Goal: Task Accomplishment & Management: Use online tool/utility

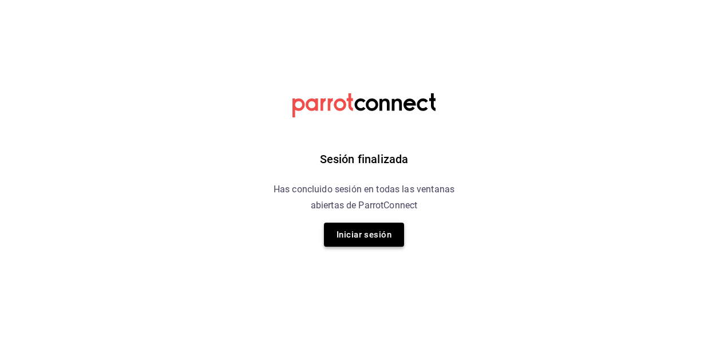
click at [382, 231] on button "Iniciar sesión" at bounding box center [364, 235] width 80 height 24
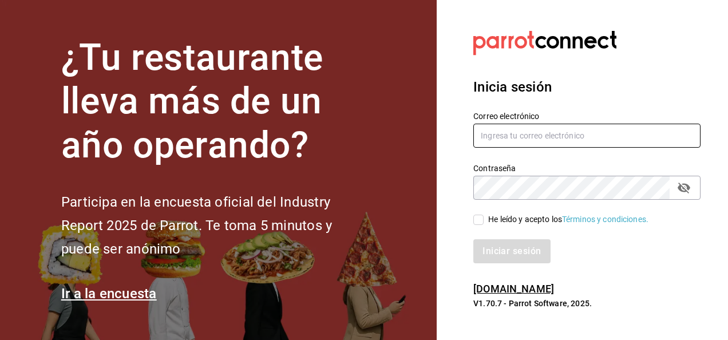
click at [567, 135] on input "text" at bounding box center [587, 136] width 227 height 24
type input "ivogerardo_hdz@hotmail.com"
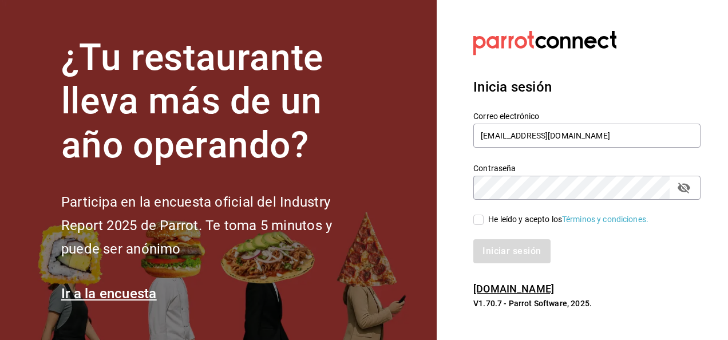
click at [473, 226] on div "Iniciar sesión" at bounding box center [580, 245] width 241 height 38
click at [478, 225] on label "He leído y acepto los Términos y condiciones." at bounding box center [561, 220] width 175 height 12
click at [478, 225] on input "He leído y acepto los Términos y condiciones." at bounding box center [479, 220] width 10 height 10
checkbox input "true"
click at [491, 246] on button "Iniciar sesión" at bounding box center [513, 251] width 78 height 24
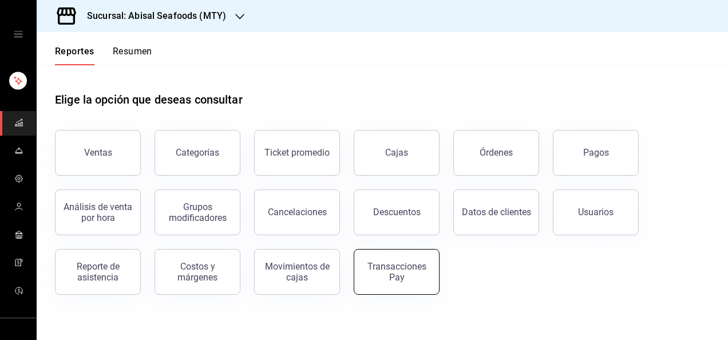
click at [396, 261] on button "Transacciones Pay" at bounding box center [397, 272] width 86 height 46
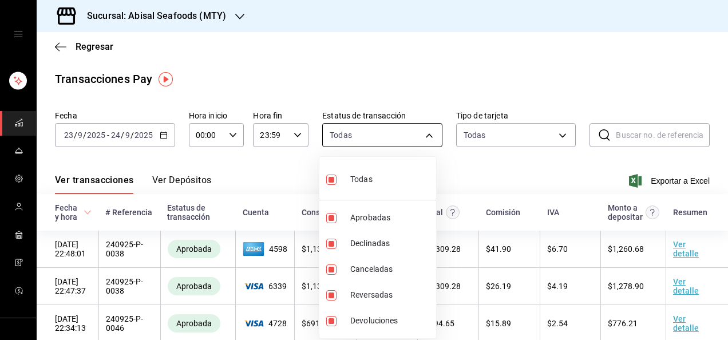
click at [429, 141] on body "Sucursal: Abisal Seafoods (MTY) Regresar Transacciones Pay Fecha [DATE] [DATE] …" at bounding box center [364, 170] width 728 height 340
click at [333, 179] on input "checkbox" at bounding box center [331, 180] width 10 height 10
checkbox input "false"
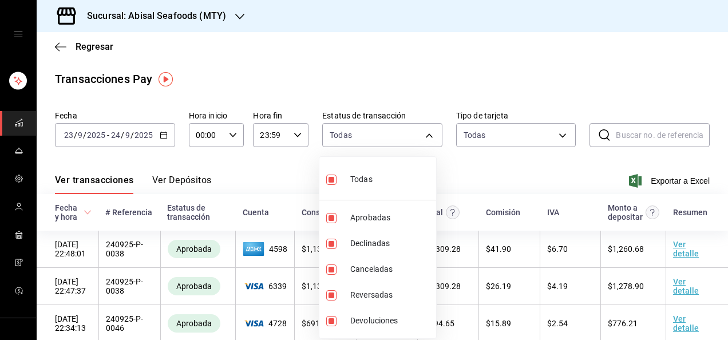
checkbox input "false"
click at [332, 226] on li "Aprobadas" at bounding box center [377, 218] width 117 height 26
type input "approved"
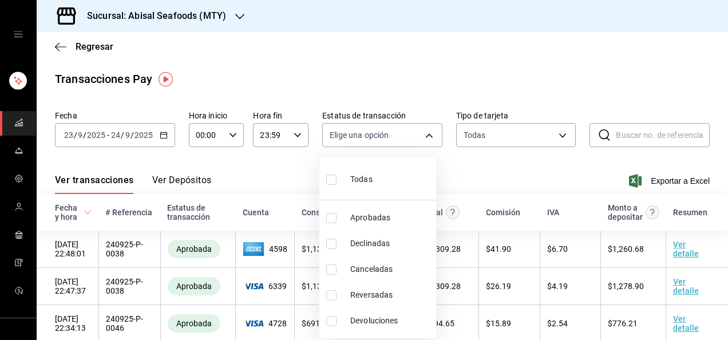
checkbox input "true"
click at [521, 172] on div at bounding box center [364, 170] width 728 height 340
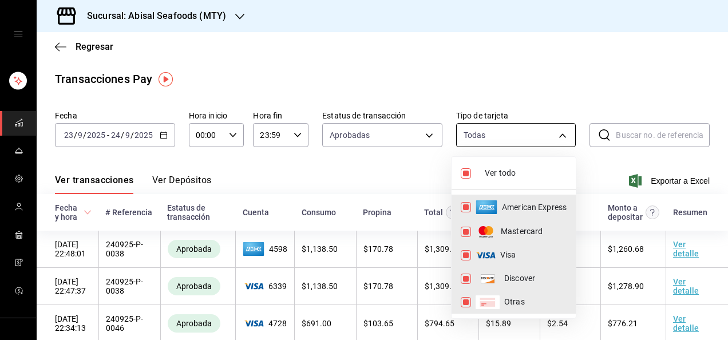
click at [560, 127] on body "Sucursal: Abisal Seafoods (MTY) Regresar Transacciones Pay Fecha [DATE] [DATE] …" at bounding box center [364, 170] width 728 height 340
click at [136, 141] on div at bounding box center [364, 170] width 728 height 340
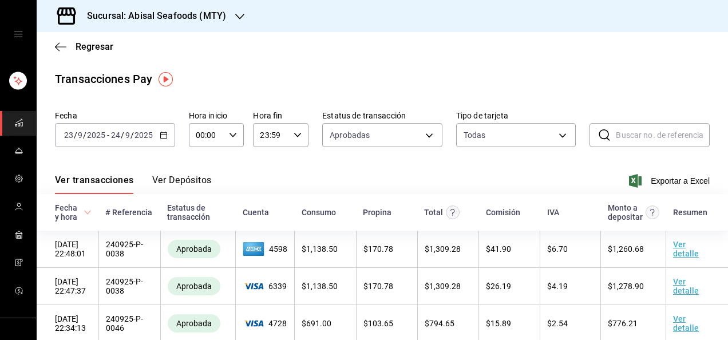
click at [119, 135] on input "24" at bounding box center [116, 135] width 10 height 9
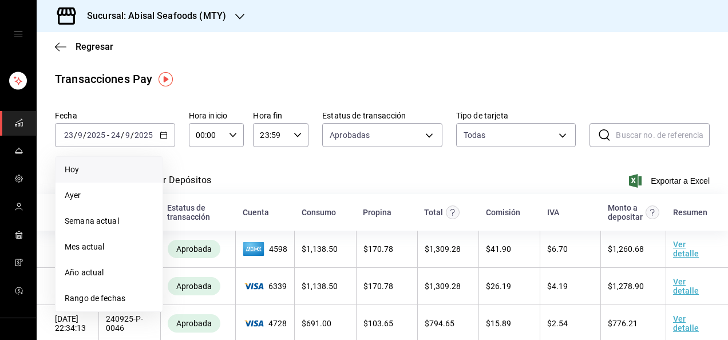
click at [93, 169] on span "Hoy" at bounding box center [109, 170] width 89 height 12
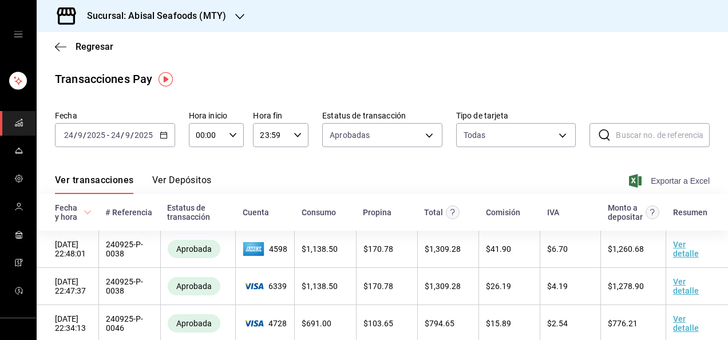
click at [644, 182] on span "Exportar a Excel" at bounding box center [671, 181] width 78 height 14
